Goal: Find specific page/section: Find specific page/section

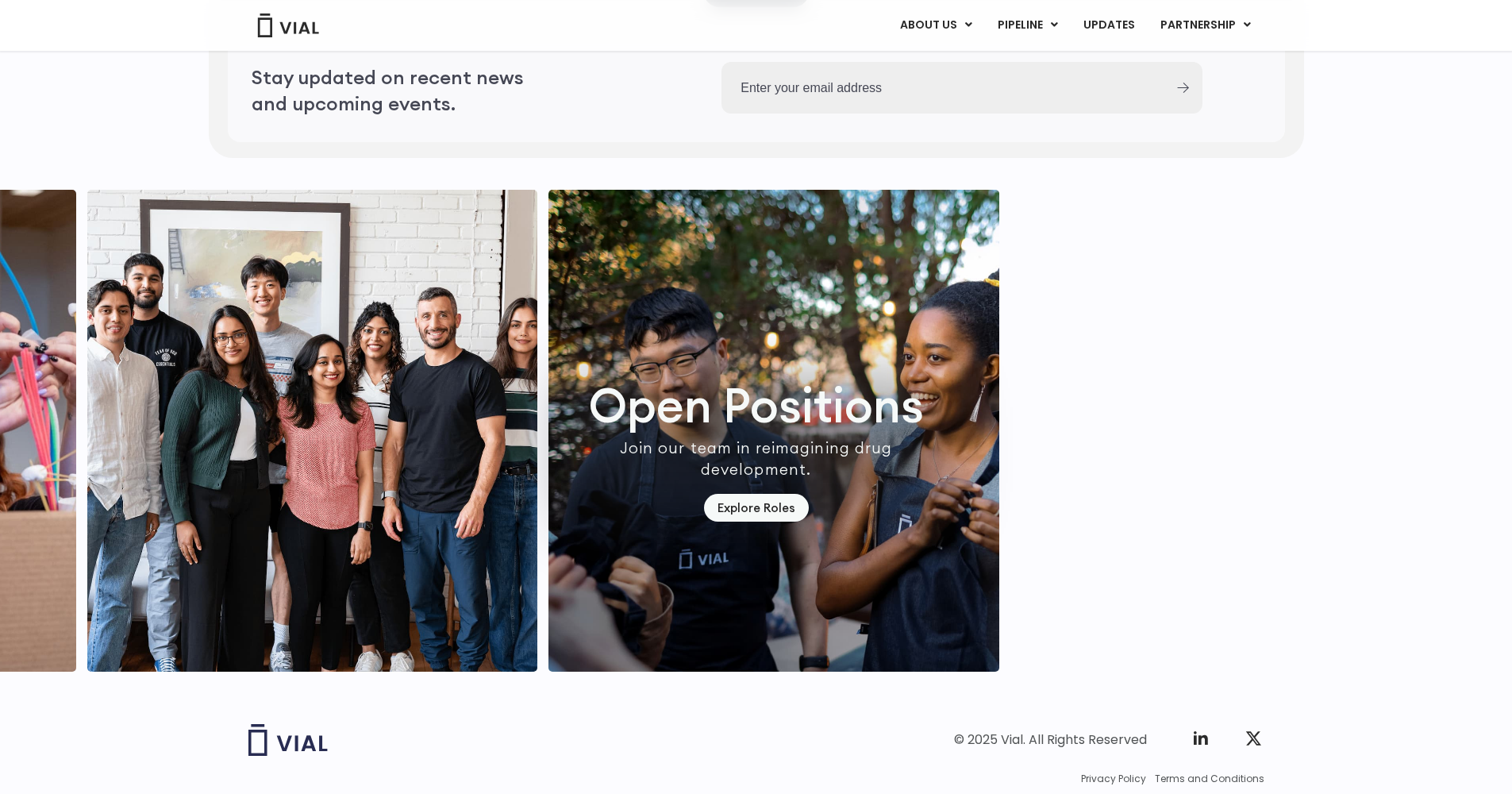
scroll to position [4327, 0]
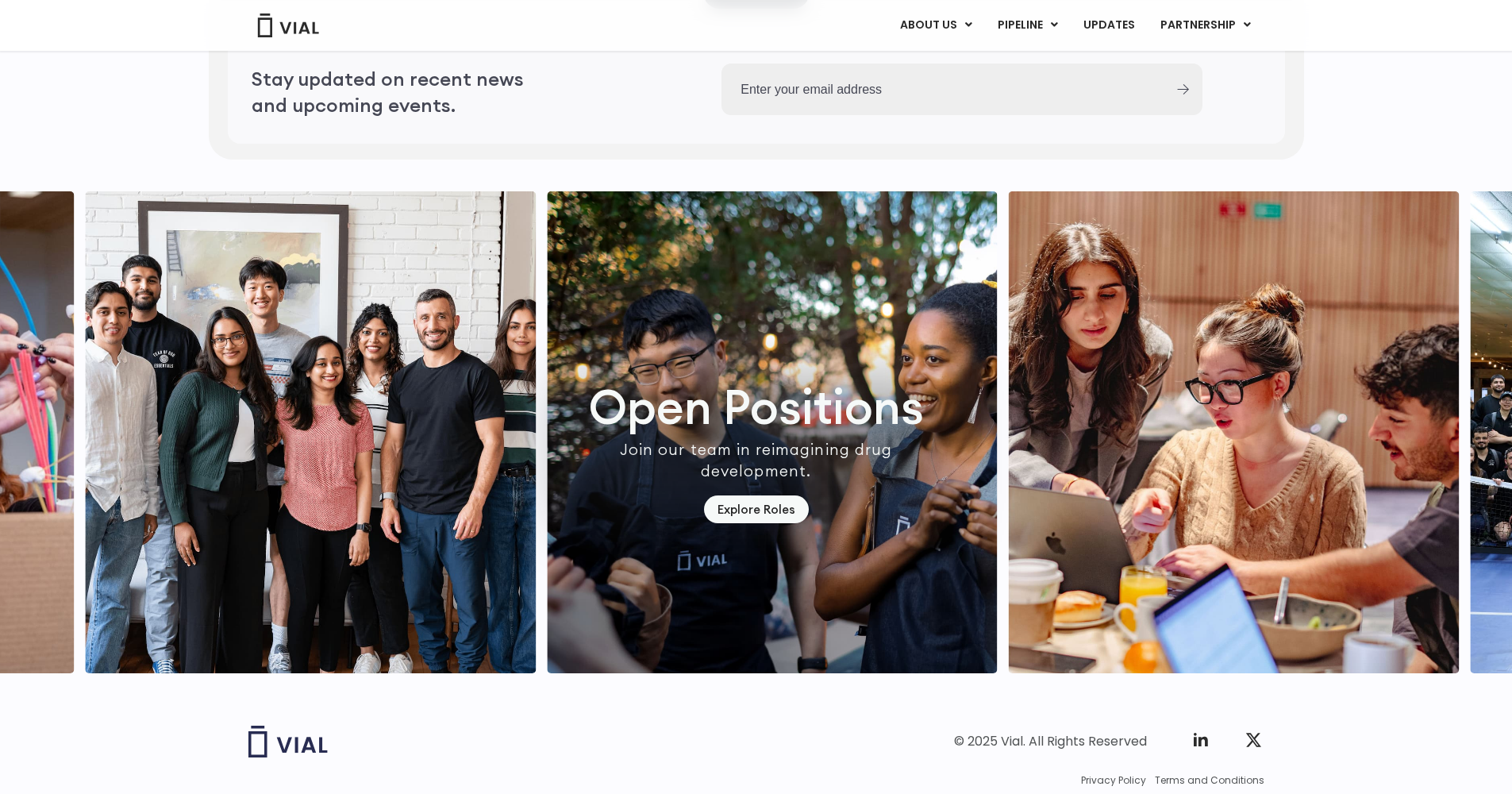
click at [774, 553] on img "1 / 7" at bounding box center [773, 432] width 451 height 482
click at [772, 523] on link "Explore Roles" at bounding box center [757, 510] width 105 height 28
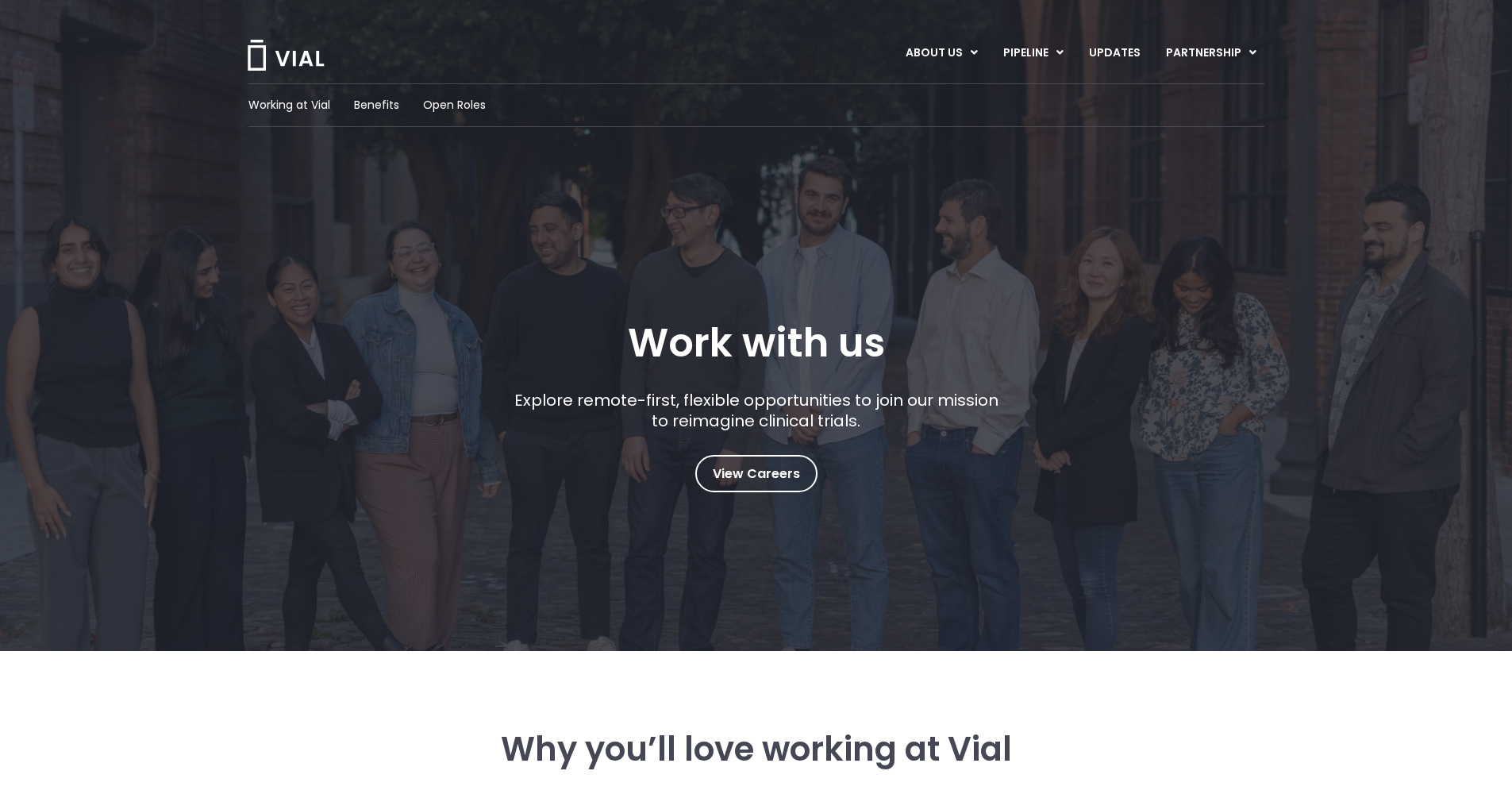
click at [761, 550] on div "Working at Vial Benefits Open Roles Work with us Explore remote-first, flexible…" at bounding box center [756, 325] width 1512 height 651
click at [769, 468] on span "View Careers" at bounding box center [756, 474] width 88 height 20
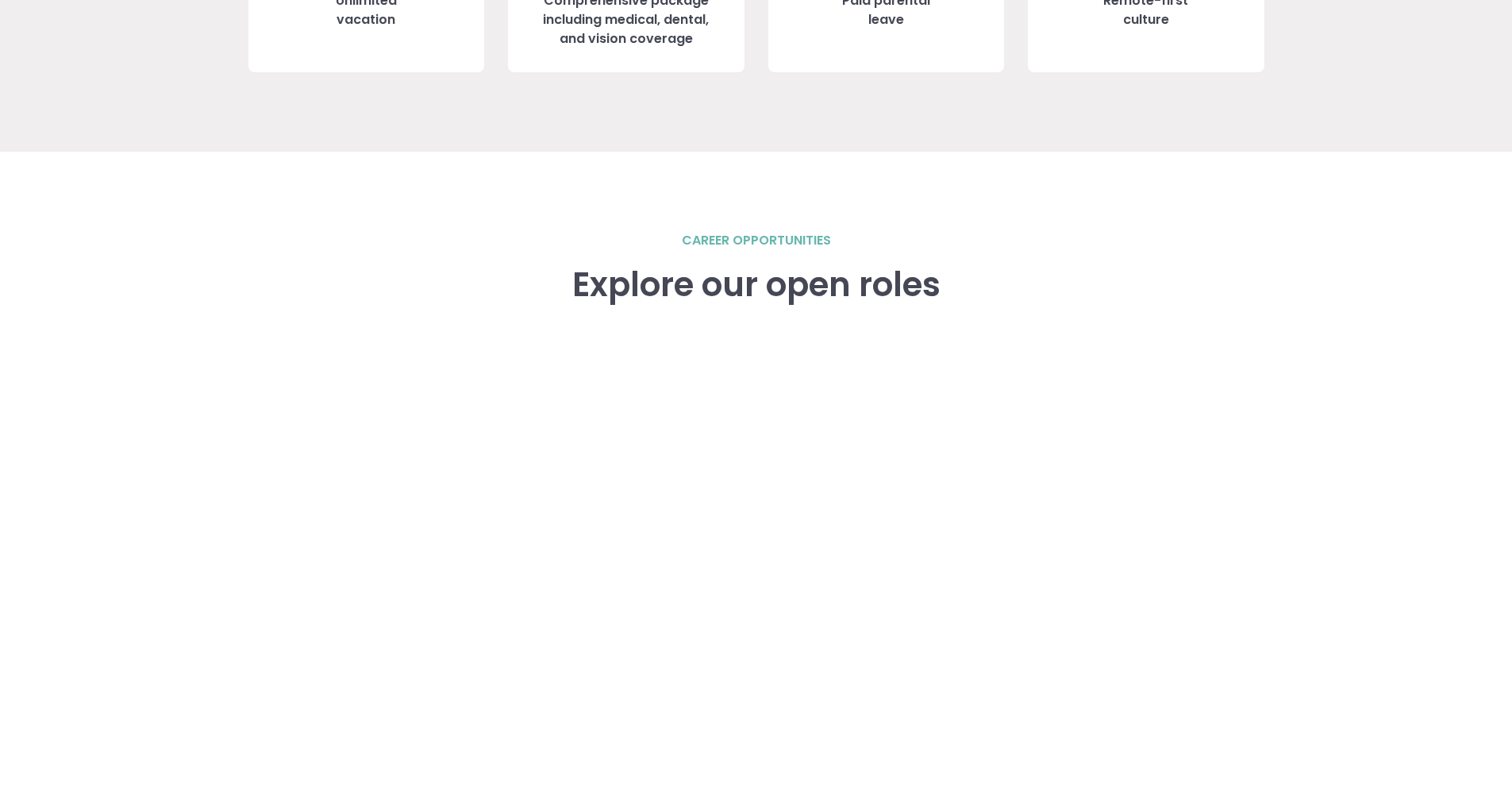
scroll to position [2125, 0]
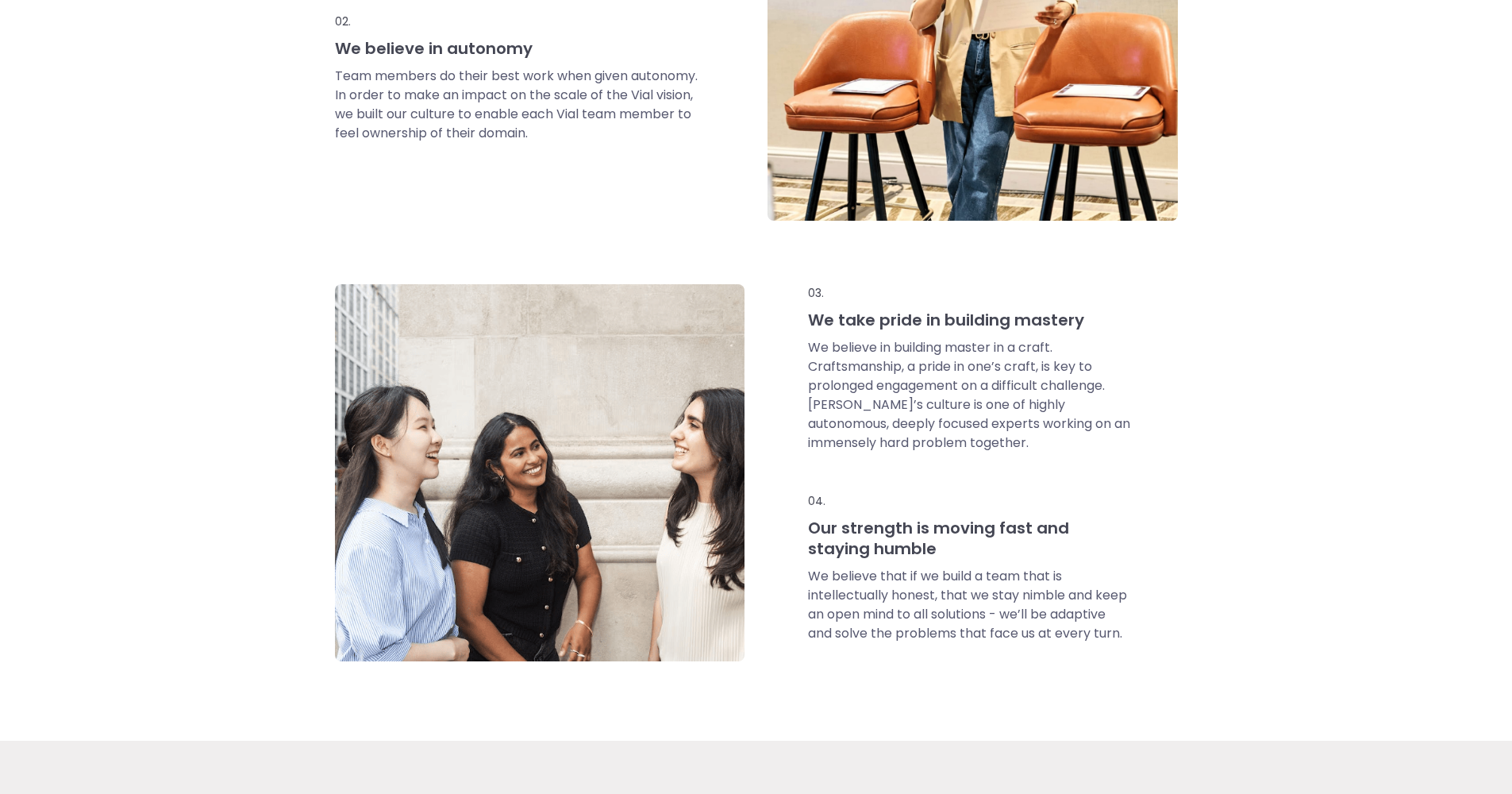
scroll to position [855, 0]
